Goal: Communication & Community: Answer question/provide support

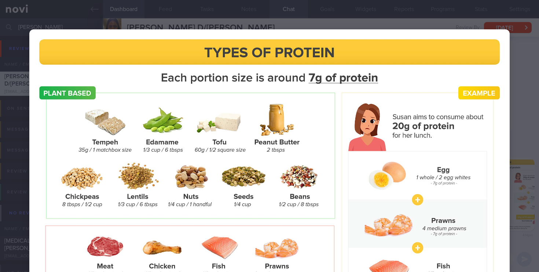
select select "5"
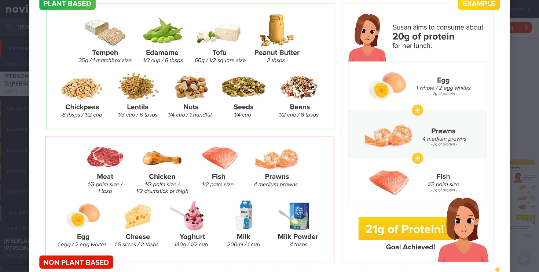
click at [519, 128] on div at bounding box center [269, 118] width 539 height 414
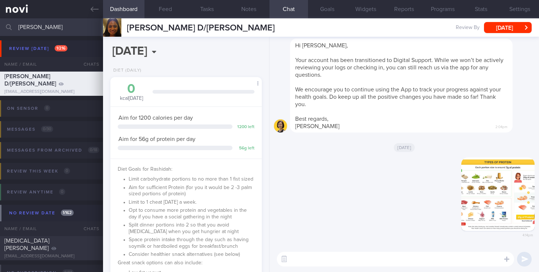
drag, startPoint x: 52, startPoint y: 29, endPoint x: -9, endPoint y: 19, distance: 61.6
click at [0, 19] on html "You are offline! Some functionality will be unavailable Patients New Users Coac…" at bounding box center [269, 136] width 539 height 272
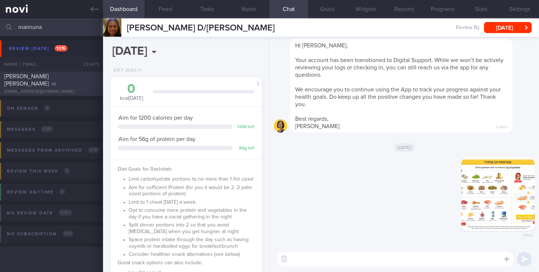
type input "maimuna"
click at [52, 91] on div "[PERSON_NAME] [PERSON_NAME] [EMAIL_ADDRESS][DOMAIN_NAME] [DATE] [DATE] OPTIMUM-…" at bounding box center [269, 83] width 539 height 24
select select "6"
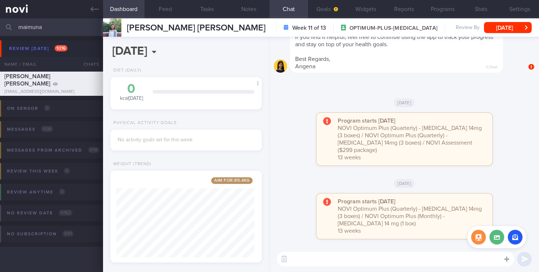
click at [507, 258] on icon at bounding box center [506, 258] width 5 height 5
click at [516, 236] on button "button" at bounding box center [515, 236] width 15 height 15
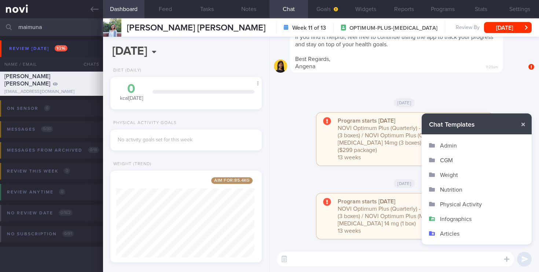
click at [454, 217] on button "Infographics" at bounding box center [477, 218] width 110 height 15
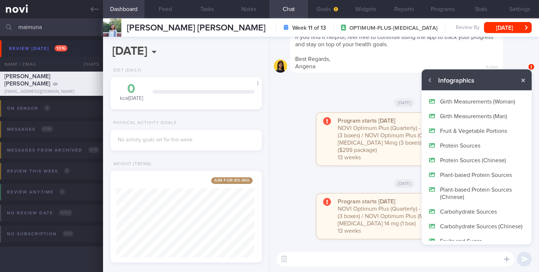
click at [463, 143] on button "Protein Sources" at bounding box center [477, 145] width 110 height 15
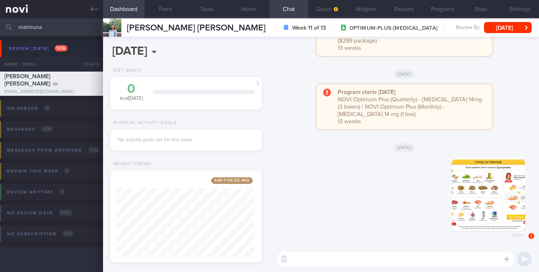
drag, startPoint x: 53, startPoint y: 24, endPoint x: -9, endPoint y: 21, distance: 61.7
click at [0, 21] on html "You are offline! Some functionality will be unavailable Patients New Users Coac…" at bounding box center [269, 136] width 539 height 272
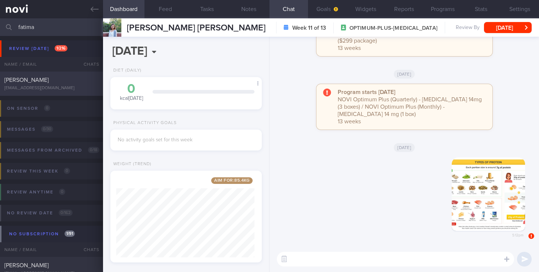
type input "fatima"
click at [81, 88] on div "[EMAIL_ADDRESS][DOMAIN_NAME]" at bounding box center [51, 87] width 94 height 5
click at [59, 82] on div "[PERSON_NAME]" at bounding box center [50, 79] width 92 height 7
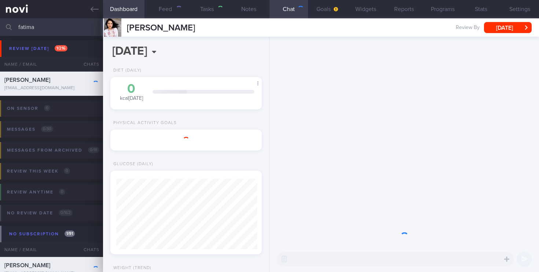
select select "9"
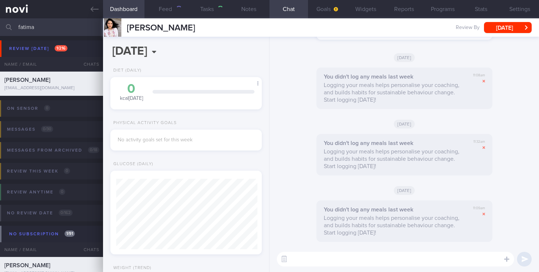
scroll to position [70, 141]
click at [515, 235] on button "button" at bounding box center [515, 236] width 15 height 15
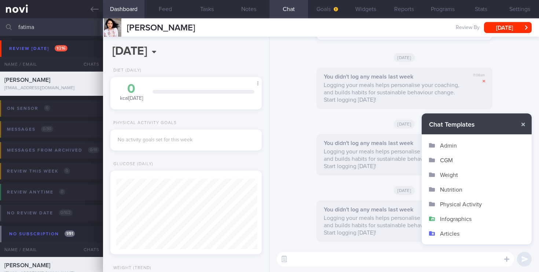
click at [446, 219] on button "Infographics" at bounding box center [477, 218] width 110 height 15
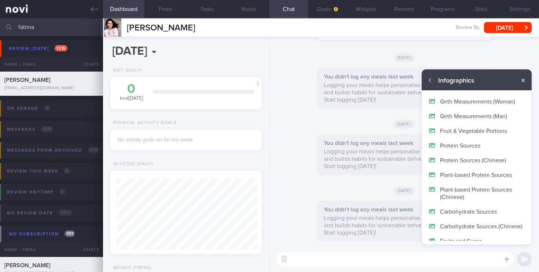
click at [468, 143] on button "Protein Sources" at bounding box center [477, 145] width 110 height 15
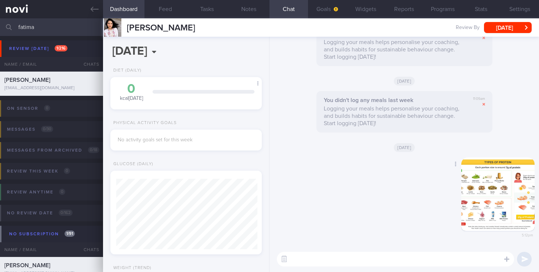
click at [497, 195] on button "button" at bounding box center [497, 193] width 73 height 73
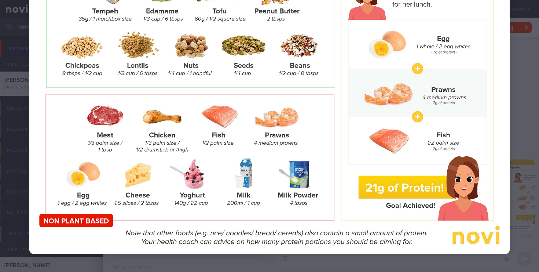
scroll to position [142, 0]
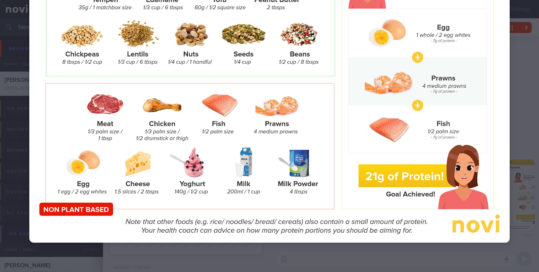
click at [365, 243] on div at bounding box center [269, 65] width 539 height 414
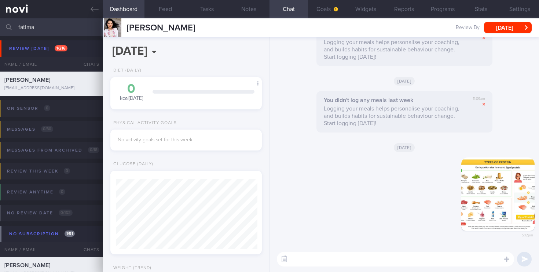
click at [300, 261] on textarea at bounding box center [395, 258] width 237 height 15
paste textarea "[URL][DOMAIN_NAME]"
type textarea "[URL][DOMAIN_NAME]"
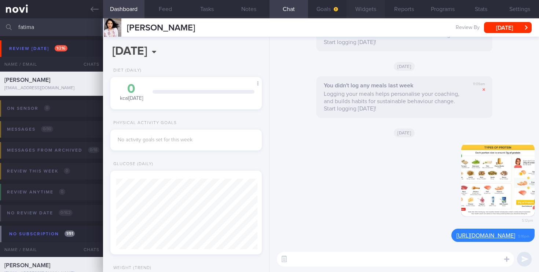
click at [370, 6] on button "Widgets" at bounding box center [365, 9] width 38 height 18
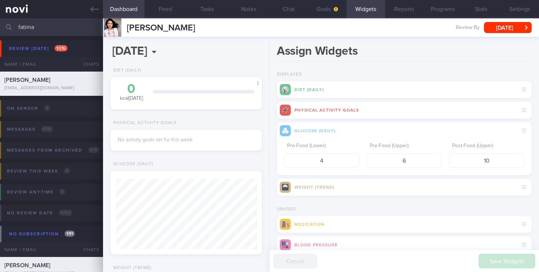
click at [518, 90] on div "Diet (Daily)" at bounding box center [404, 89] width 255 height 17
click at [302, 94] on div "Diet (Daily)" at bounding box center [404, 89] width 255 height 17
click at [294, 88] on div "Diet (Daily)" at bounding box center [404, 89] width 255 height 17
click at [520, 8] on button "Settings" at bounding box center [519, 9] width 38 height 18
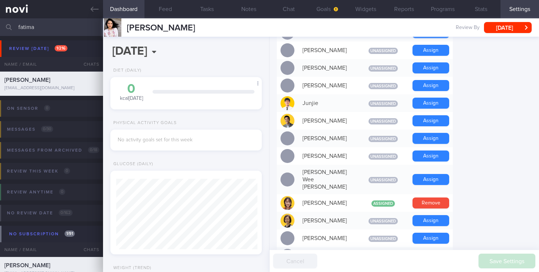
scroll to position [364, 0]
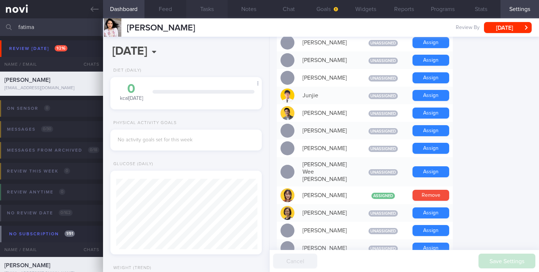
click at [199, 10] on button "Tasks" at bounding box center [207, 9] width 42 height 18
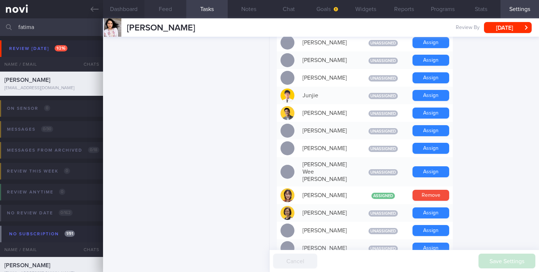
click at [170, 10] on button "Feed" at bounding box center [165, 9] width 42 height 18
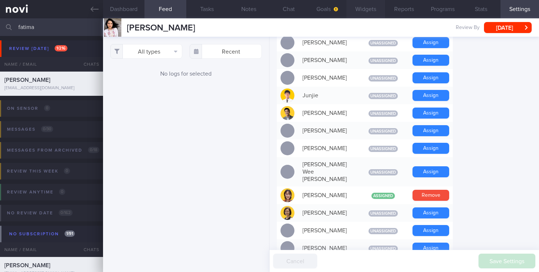
click at [377, 8] on button "Widgets" at bounding box center [365, 9] width 38 height 18
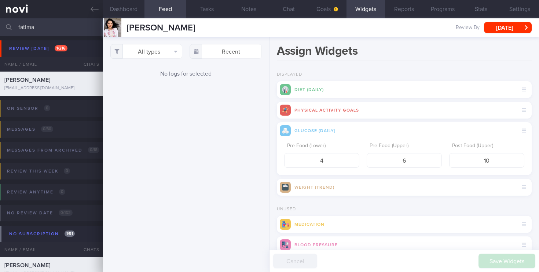
click at [288, 91] on icon at bounding box center [285, 89] width 7 height 11
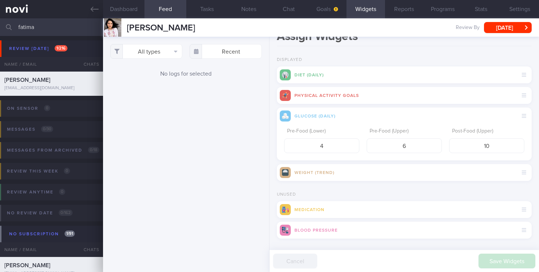
scroll to position [21, 0]
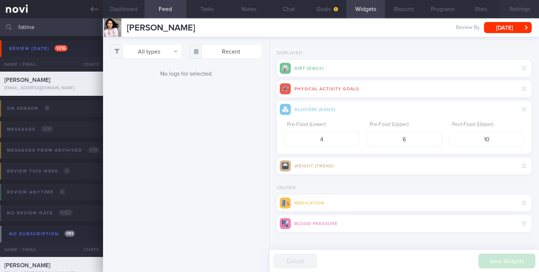
click at [517, 10] on button "Settings" at bounding box center [519, 9] width 38 height 18
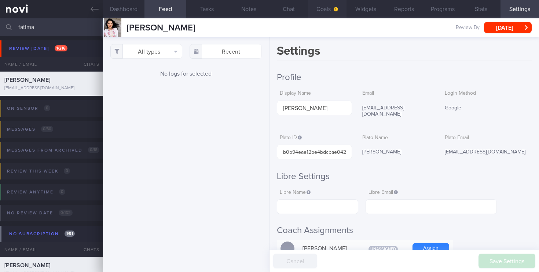
click at [324, 8] on button "Goals" at bounding box center [327, 9] width 38 height 18
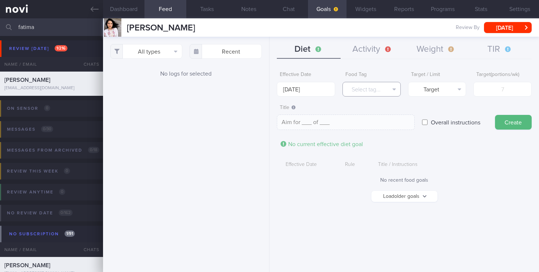
click at [393, 88] on button "Select tag..." at bounding box center [371, 89] width 58 height 15
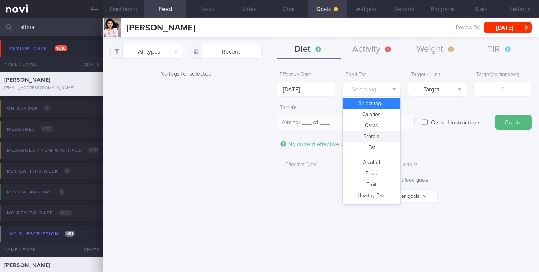
click at [375, 136] on button "Protein" at bounding box center [372, 136] width 58 height 11
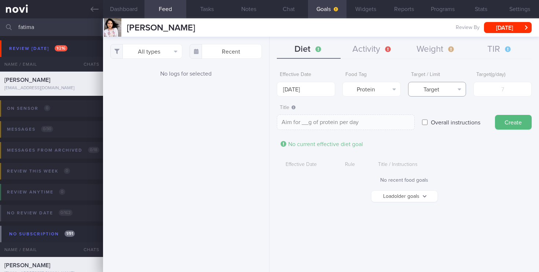
click at [456, 89] on button "Target" at bounding box center [437, 89] width 58 height 15
click at [448, 103] on button "Target" at bounding box center [437, 103] width 58 height 11
click at [303, 120] on textarea "Aim for __g of protein per day" at bounding box center [346, 121] width 138 height 15
type textarea "Aim for _100_g of protein per day"
click at [506, 91] on input "number" at bounding box center [502, 89] width 58 height 15
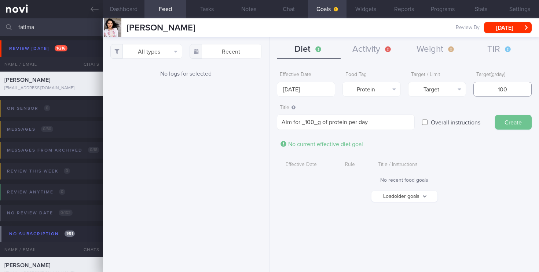
type input "100"
click at [515, 122] on button "Create" at bounding box center [513, 122] width 37 height 15
type textarea "Aim for ___ of ___"
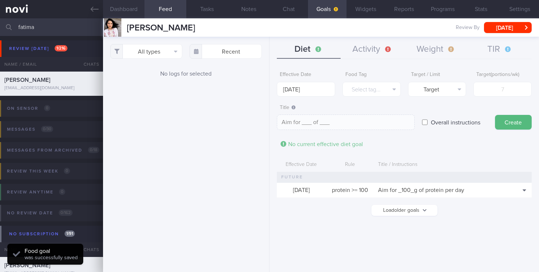
click at [130, 12] on button "Dashboard" at bounding box center [124, 9] width 42 height 18
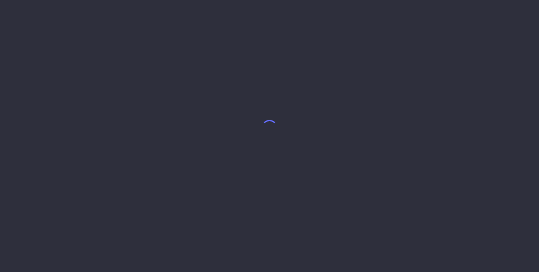
select select "9"
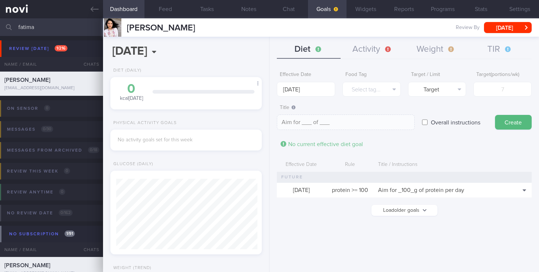
scroll to position [70, 141]
click at [305, 122] on textarea "Aim for ___ of ___" at bounding box center [346, 121] width 138 height 15
click at [343, 123] on textarea "Aim for _100g__ of ___" at bounding box center [346, 121] width 138 height 15
type textarea "Aim for _100g__ of ___protein"
click at [508, 122] on button "Create" at bounding box center [513, 122] width 37 height 15
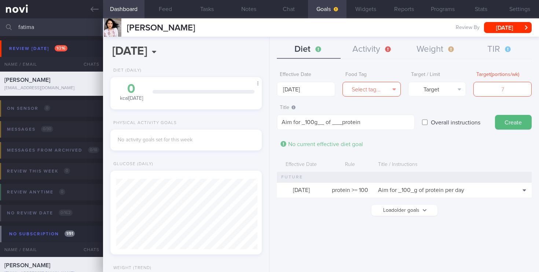
click at [394, 87] on button "Select tag..." at bounding box center [371, 89] width 58 height 15
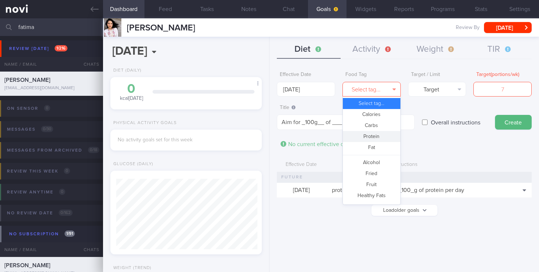
click at [375, 139] on button "Protein" at bounding box center [372, 136] width 58 height 11
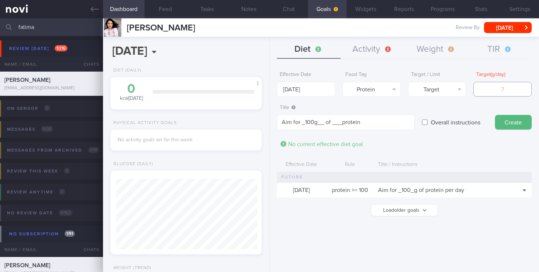
click at [503, 91] on input "number" at bounding box center [502, 89] width 58 height 15
type input "100"
click at [519, 122] on button "Create" at bounding box center [513, 122] width 37 height 15
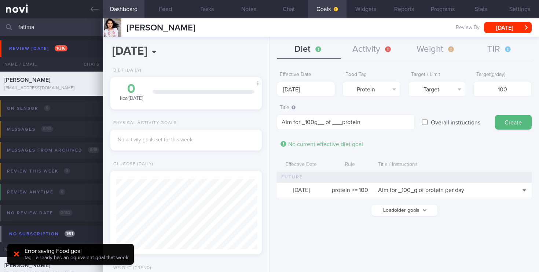
click at [410, 208] on button "Load older goals" at bounding box center [404, 210] width 66 height 11
click at [141, 11] on button "Dashboard" at bounding box center [124, 9] width 42 height 18
click at [156, 10] on button "Feed" at bounding box center [165, 9] width 42 height 18
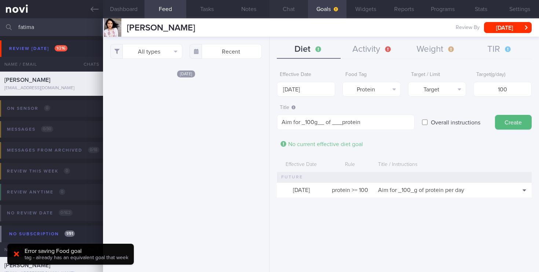
click at [288, 9] on button "Chat" at bounding box center [288, 9] width 38 height 18
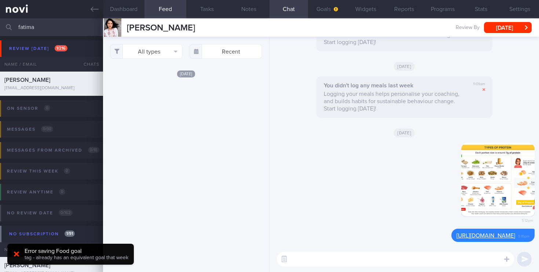
click at [288, 9] on button "Chat" at bounding box center [288, 9] width 38 height 18
click at [320, 138] on div "[DATE]" at bounding box center [404, 132] width 261 height 21
drag, startPoint x: 49, startPoint y: 28, endPoint x: -9, endPoint y: 25, distance: 57.6
click at [0, 25] on html "You are offline! Some functionality will be unavailable Patients New Users Coac…" at bounding box center [269, 136] width 539 height 272
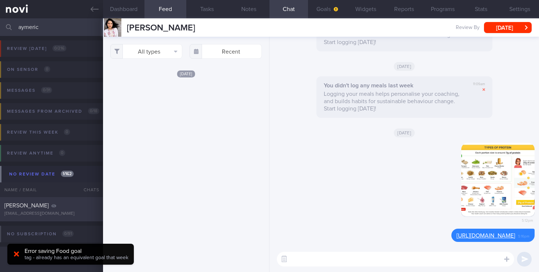
type input "aymeric"
click at [69, 206] on div "[PERSON_NAME]" at bounding box center [50, 205] width 92 height 7
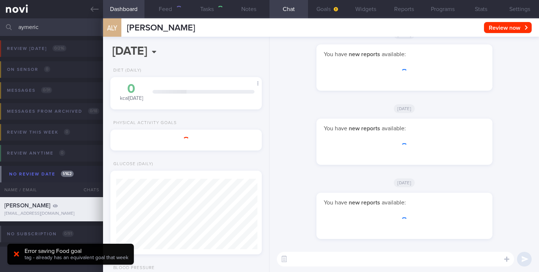
scroll to position [70, 141]
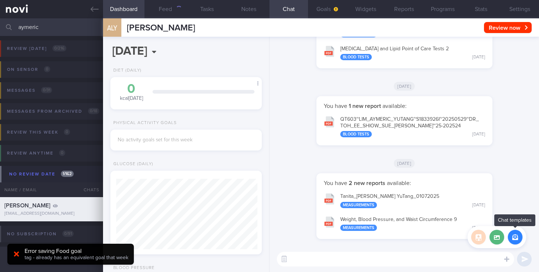
click at [515, 239] on button "button" at bounding box center [515, 236] width 15 height 15
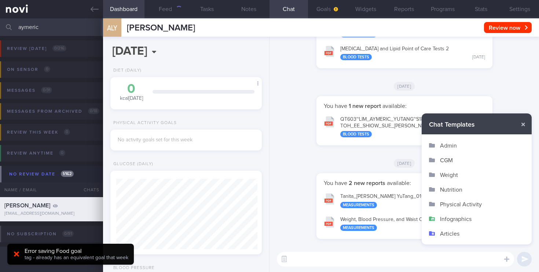
click at [456, 217] on button "Infographics" at bounding box center [477, 218] width 110 height 15
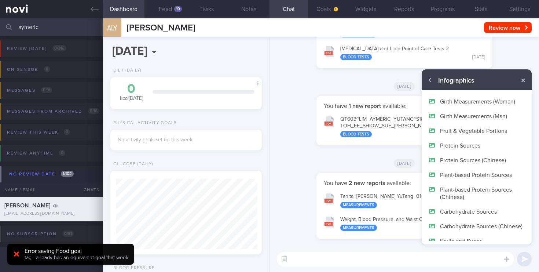
scroll to position [69, 138]
click at [463, 144] on button "Protein Sources" at bounding box center [477, 145] width 110 height 15
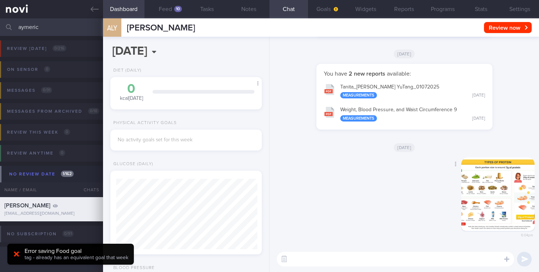
click at [484, 208] on button "button" at bounding box center [497, 193] width 73 height 73
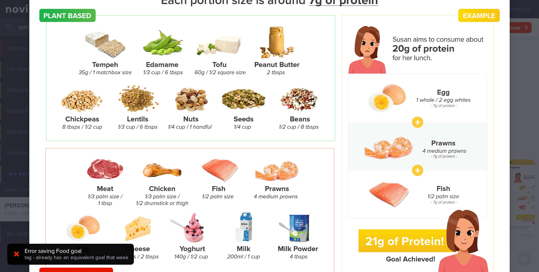
scroll to position [67, 0]
